Goal: Task Accomplishment & Management: Use online tool/utility

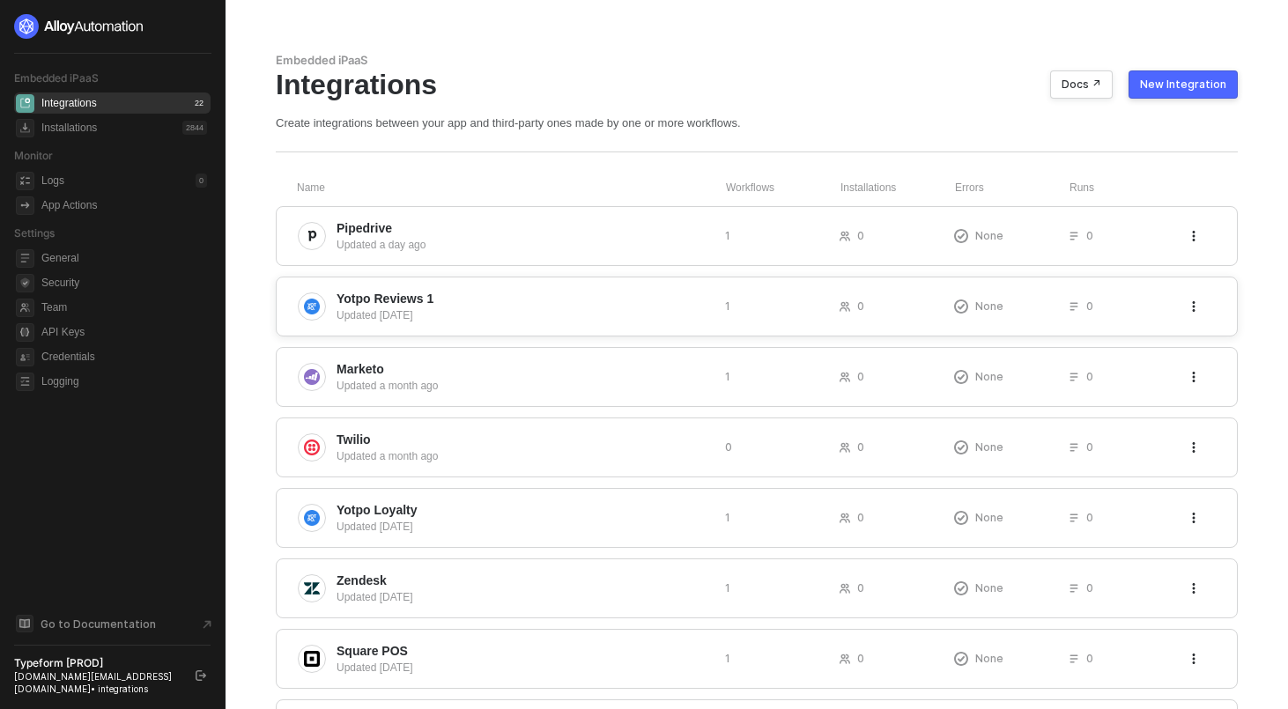
click at [439, 292] on span "Yotpo Reviews 1" at bounding box center [523, 299] width 374 height 18
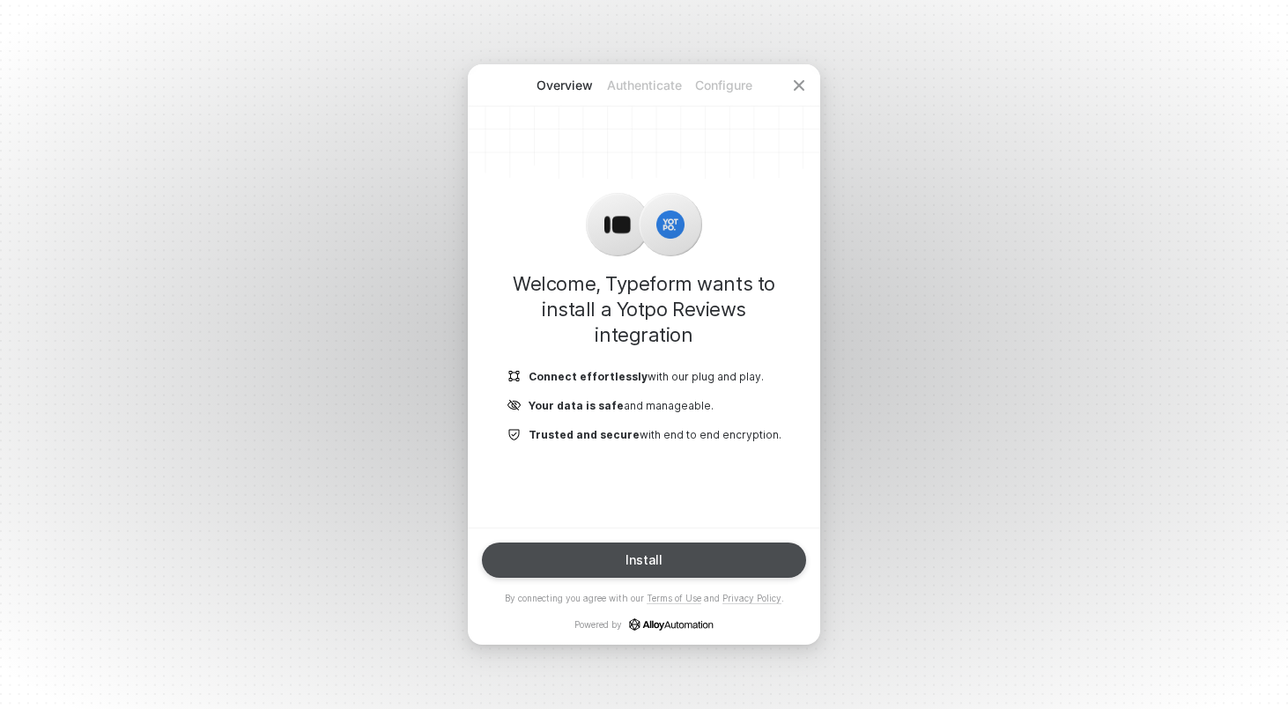
click at [661, 572] on button "Install" at bounding box center [644, 560] width 324 height 35
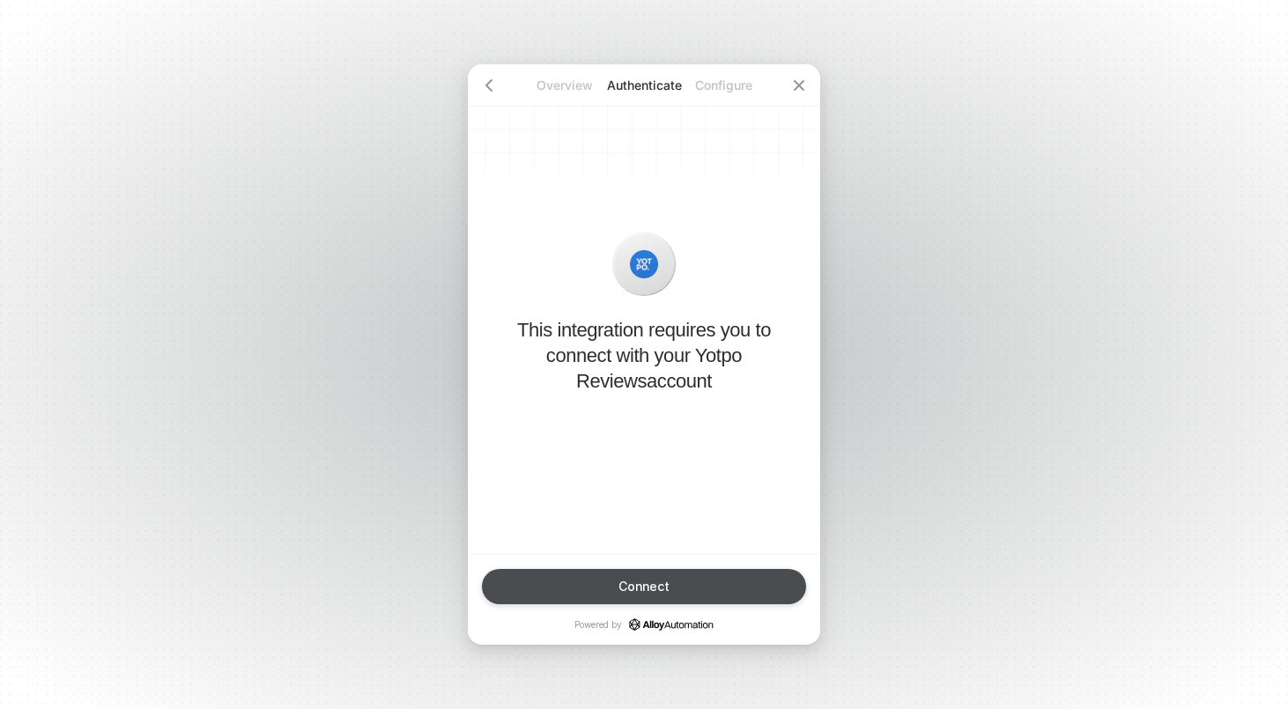
click at [661, 573] on button "Connect" at bounding box center [644, 586] width 324 height 35
